Goal: Obtain resource: Obtain resource

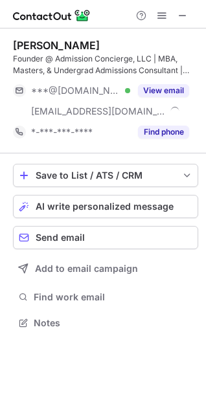
scroll to position [314, 206]
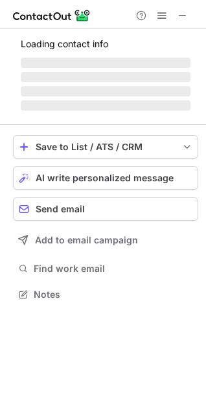
scroll to position [312, 206]
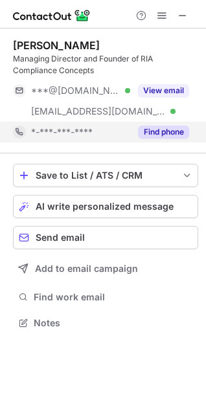
click at [173, 134] on button "Find phone" at bounding box center [163, 132] width 51 height 13
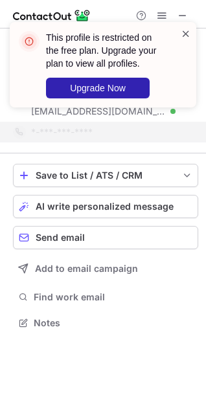
click at [186, 36] on span at bounding box center [186, 33] width 10 height 13
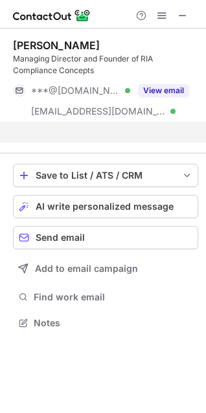
scroll to position [293, 206]
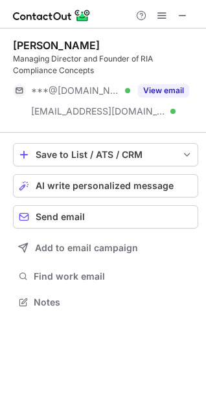
click at [158, 90] on button "View email" at bounding box center [163, 90] width 51 height 13
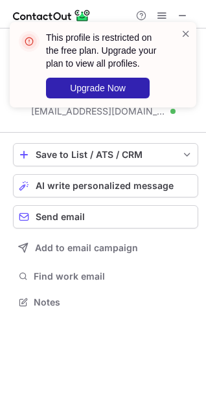
click at [195, 49] on div "This profile is restricted on the free plan. Upgrade your plan to view all prof…" at bounding box center [103, 64] width 187 height 85
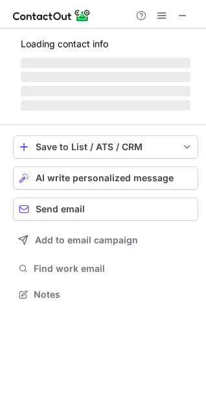
scroll to position [335, 206]
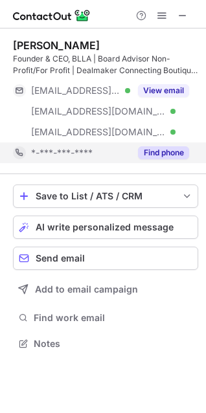
click at [163, 152] on button "Find phone" at bounding box center [163, 152] width 51 height 13
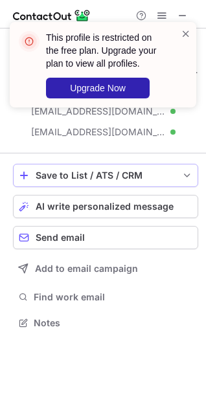
scroll to position [314, 206]
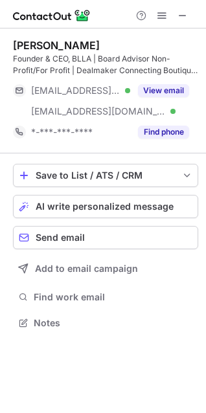
scroll to position [314, 206]
